Goal: Information Seeking & Learning: Find specific page/section

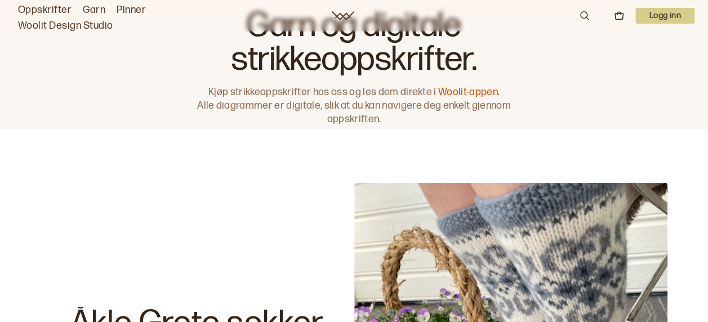
click at [585, 14] on icon at bounding box center [585, 16] width 12 height 12
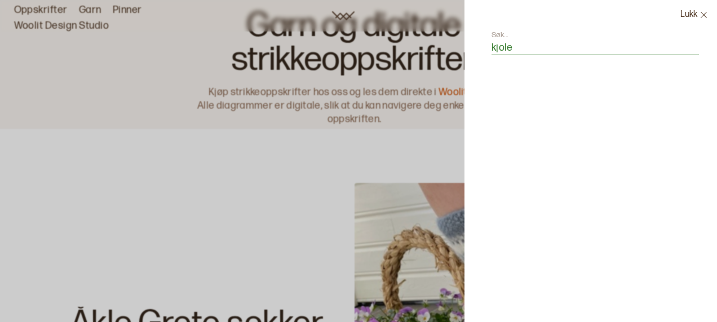
type input "kjole"
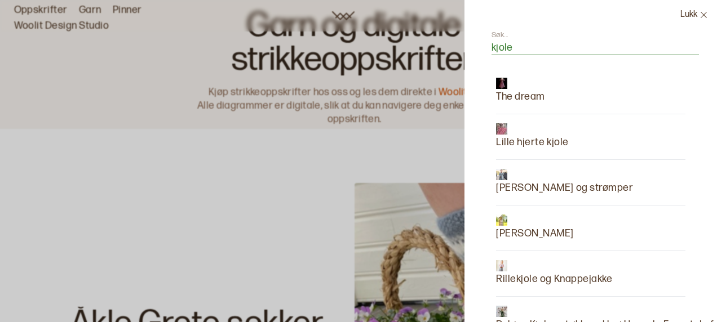
click at [702, 14] on icon at bounding box center [703, 15] width 8 height 8
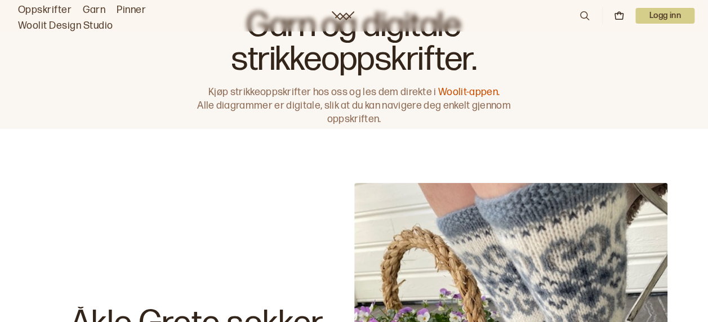
click at [581, 15] on icon at bounding box center [585, 16] width 12 height 12
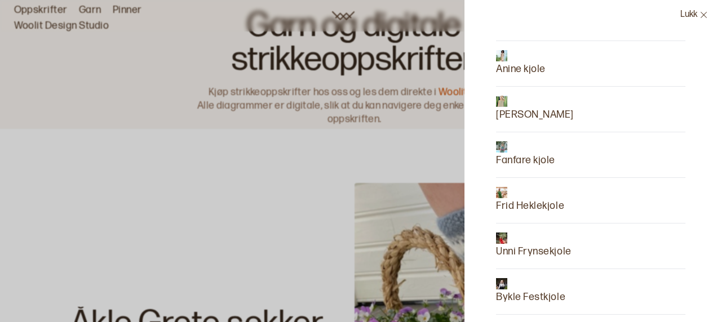
scroll to position [504, 0]
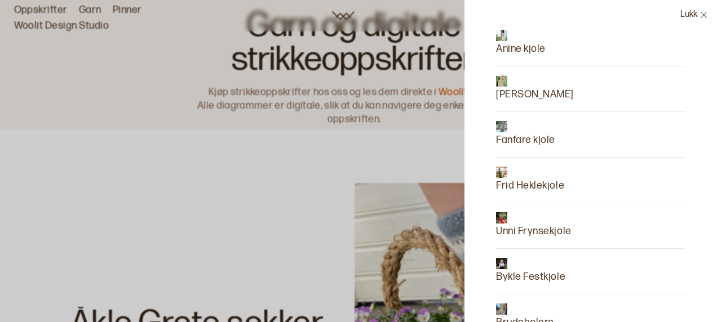
type input "kjole"
click at [544, 187] on p "Frid Heklekjole" at bounding box center [530, 186] width 68 height 16
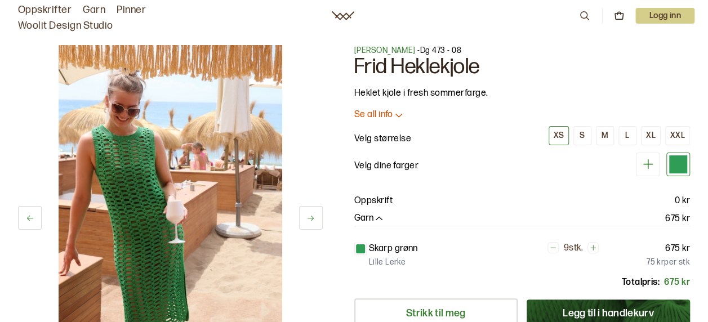
click at [580, 12] on icon at bounding box center [585, 16] width 12 height 12
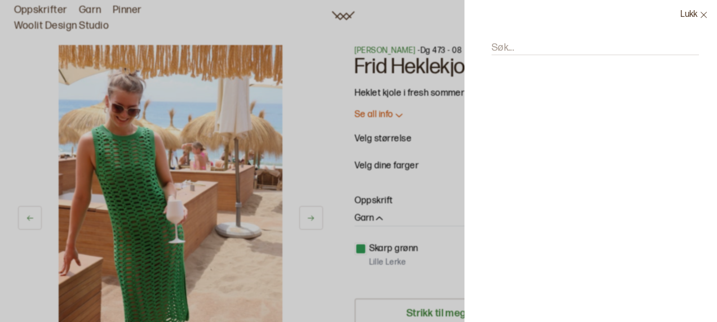
click at [561, 40] on div "Søk..." at bounding box center [590, 54] width 207 height 48
click at [541, 52] on input "Søk..." at bounding box center [594, 48] width 207 height 14
type input "kjole"
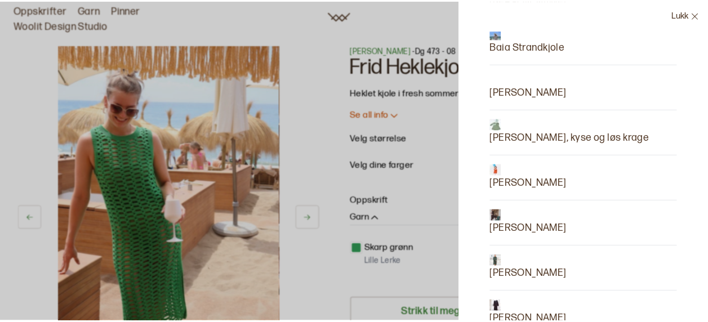
scroll to position [1300, 0]
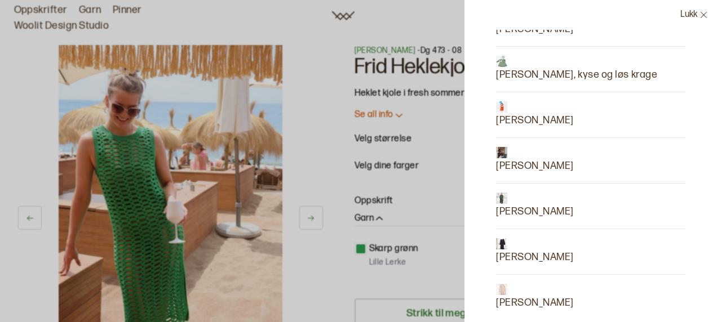
click at [531, 204] on p "[PERSON_NAME]" at bounding box center [535, 212] width 78 height 16
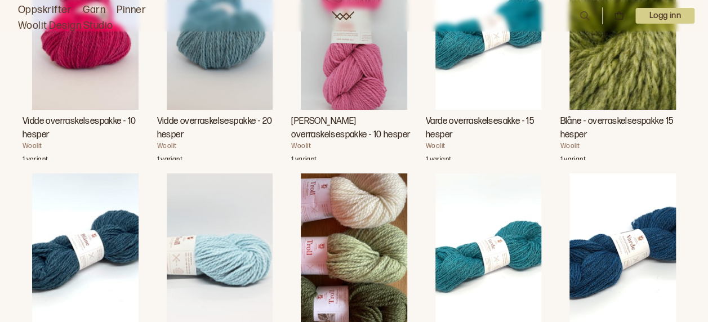
scroll to position [10607, 0]
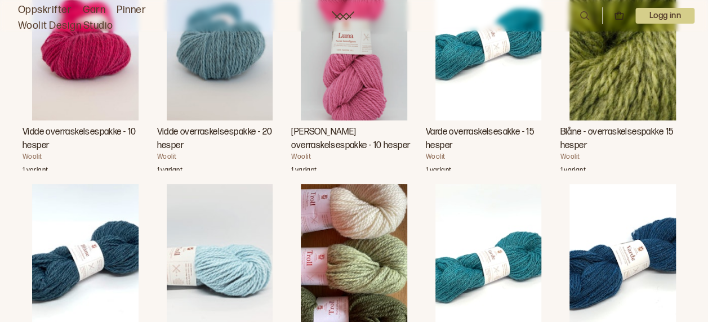
click at [595, 121] on img "Blåne - overraskelsespakke 15 hesper" at bounding box center [623, 40] width 107 height 159
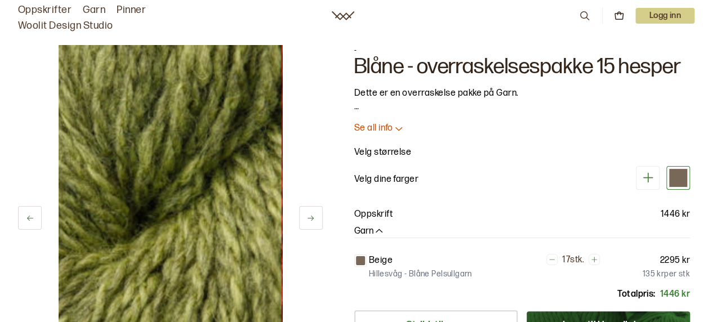
click at [585, 19] on icon at bounding box center [585, 16] width 12 height 12
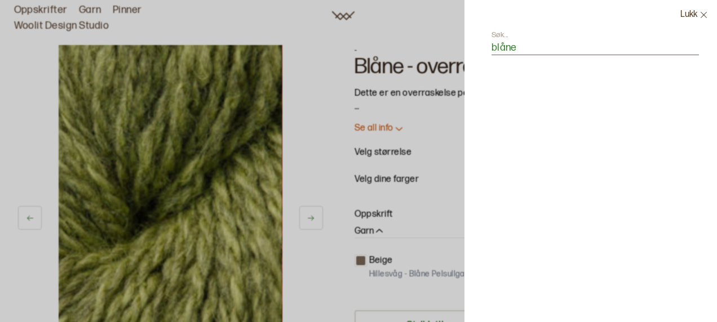
type input "blåne"
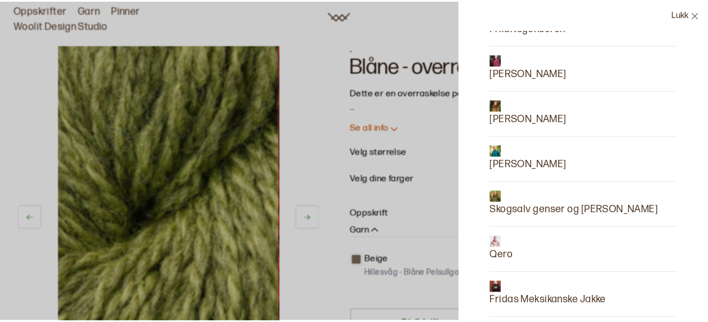
scroll to position [1346, 0]
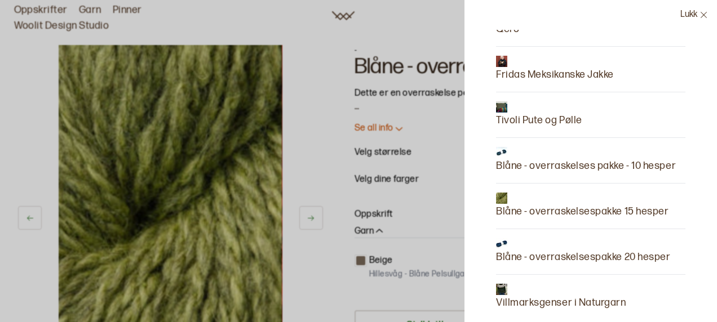
click at [326, 123] on div at bounding box center [358, 161] width 717 height 322
